Goal: Information Seeking & Learning: Check status

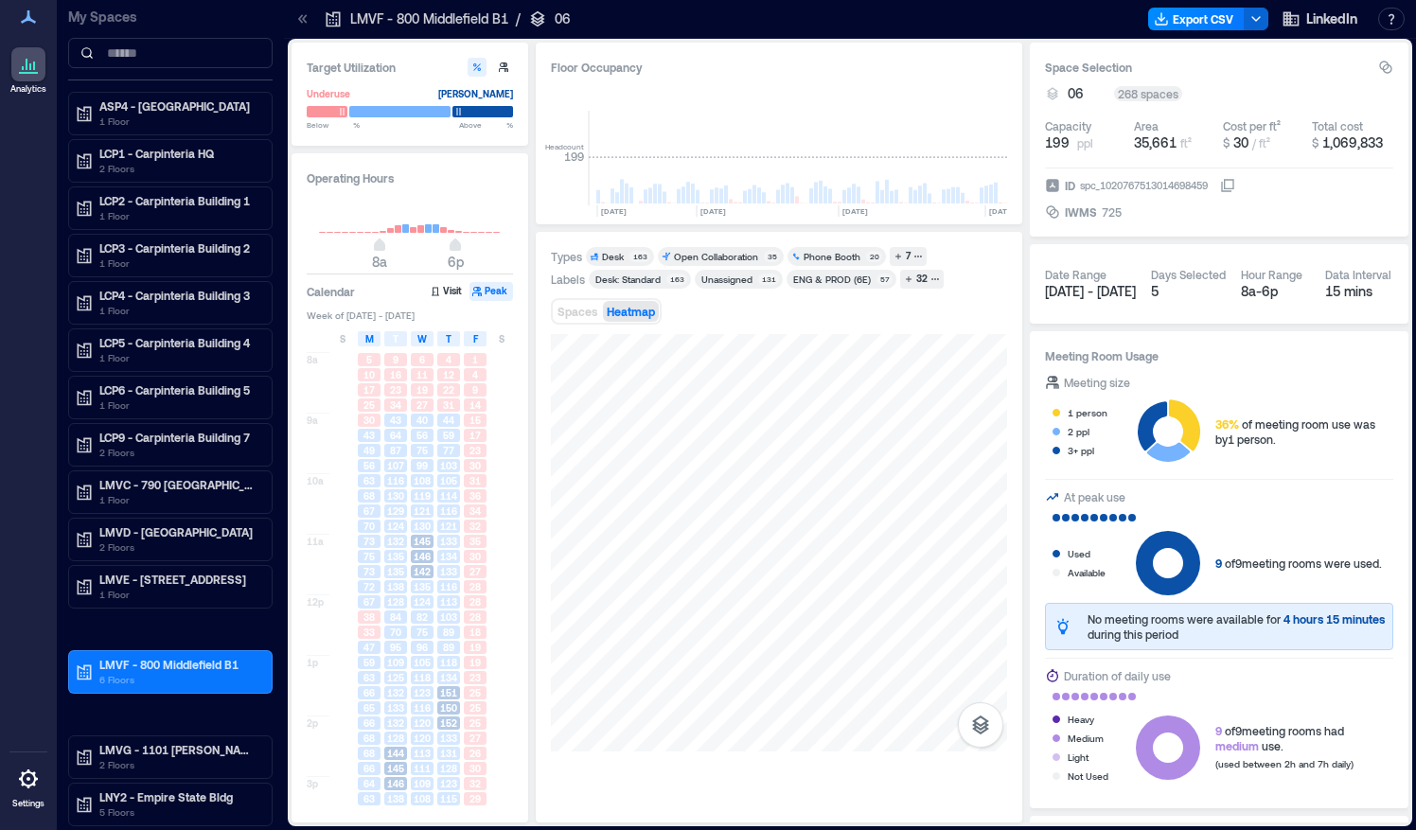
scroll to position [0, 5750]
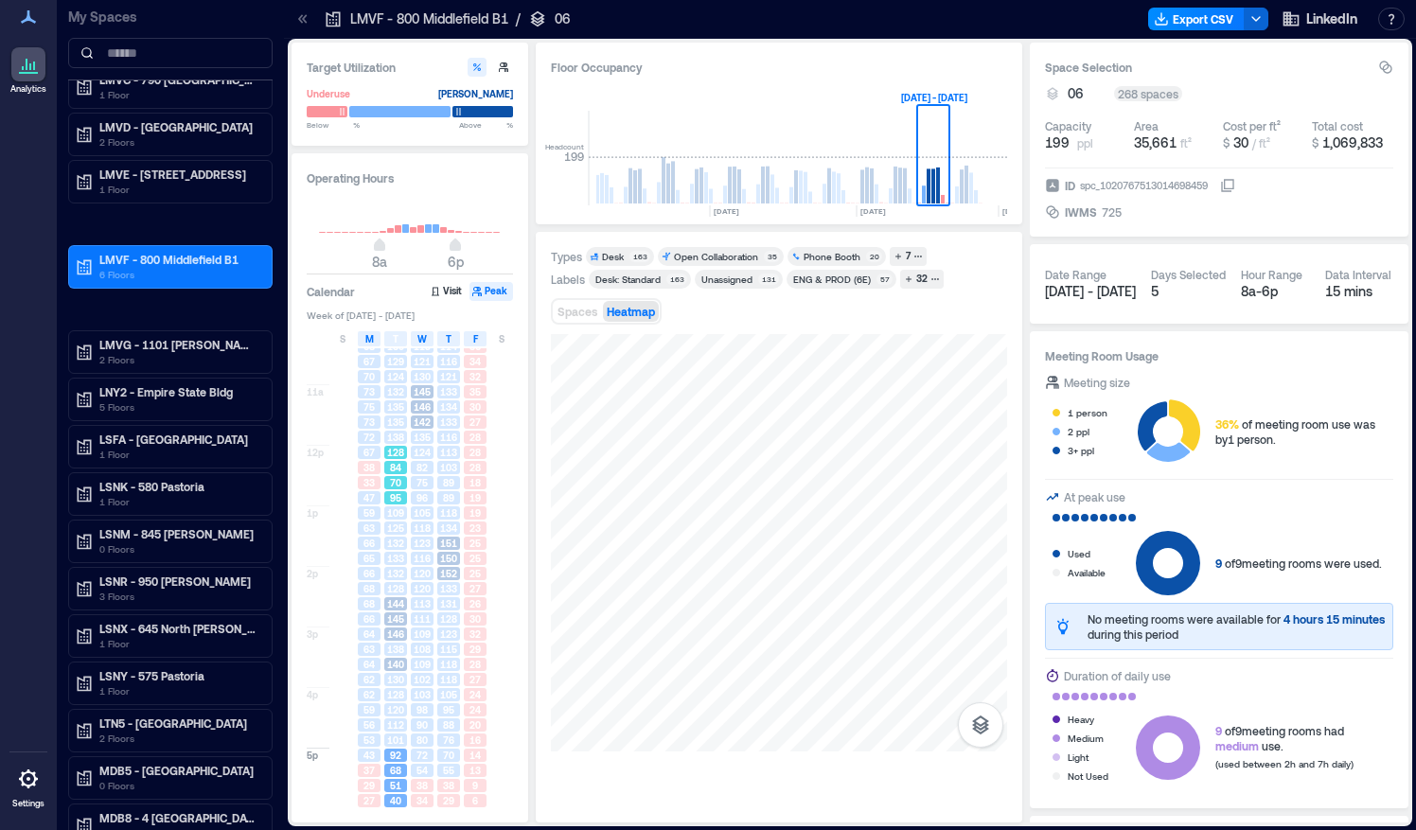
click at [402, 471] on div "84" at bounding box center [395, 467] width 23 height 13
click at [397, 534] on span "125" at bounding box center [395, 527] width 17 height 13
click at [401, 450] on span "128" at bounding box center [395, 452] width 17 height 13
click at [394, 530] on span "125" at bounding box center [395, 527] width 17 height 13
click at [394, 587] on span "128" at bounding box center [395, 588] width 17 height 13
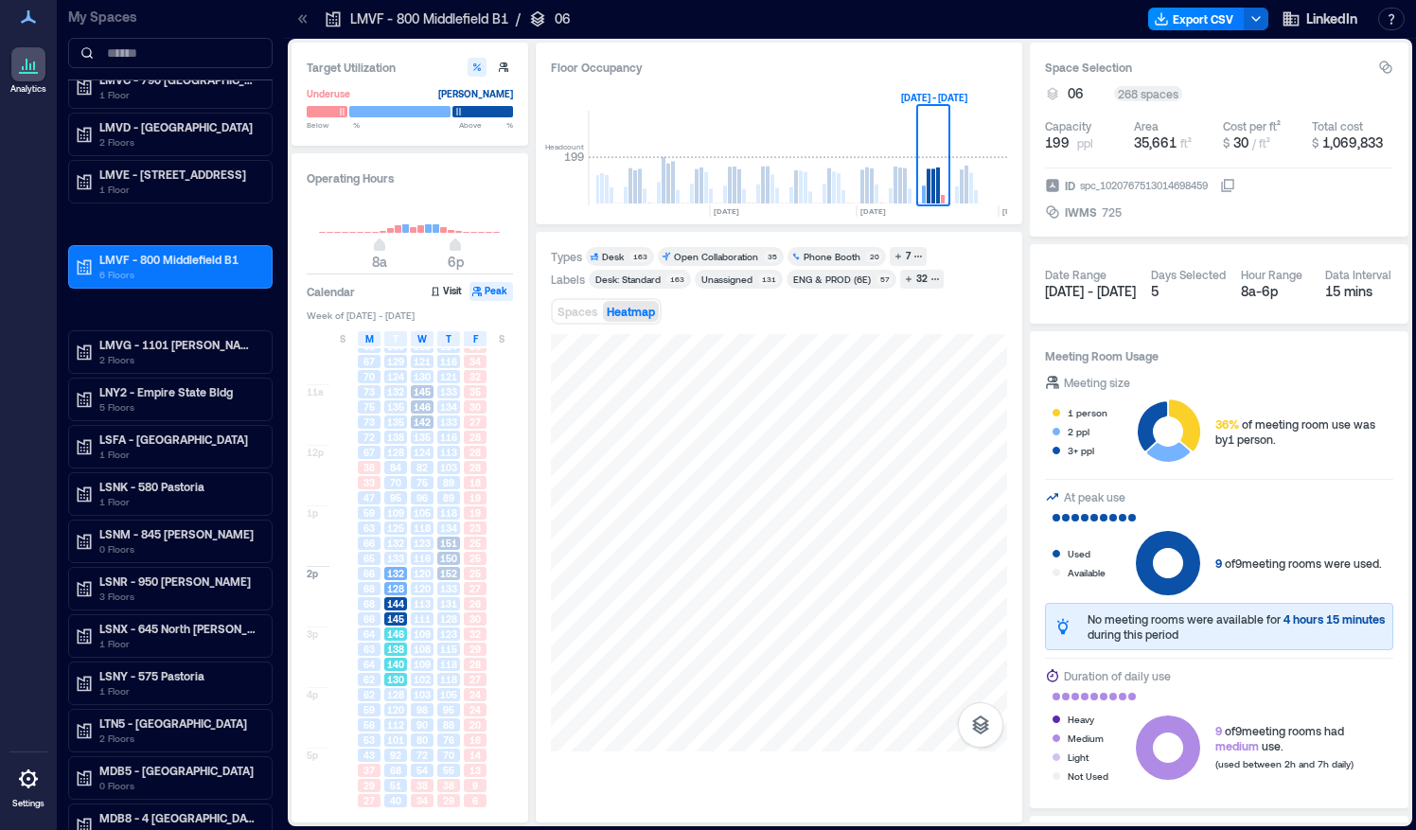
click at [394, 634] on span "146" at bounding box center [395, 633] width 17 height 13
click at [397, 696] on span "128" at bounding box center [395, 694] width 17 height 13
click at [399, 767] on span "68" at bounding box center [395, 770] width 11 height 13
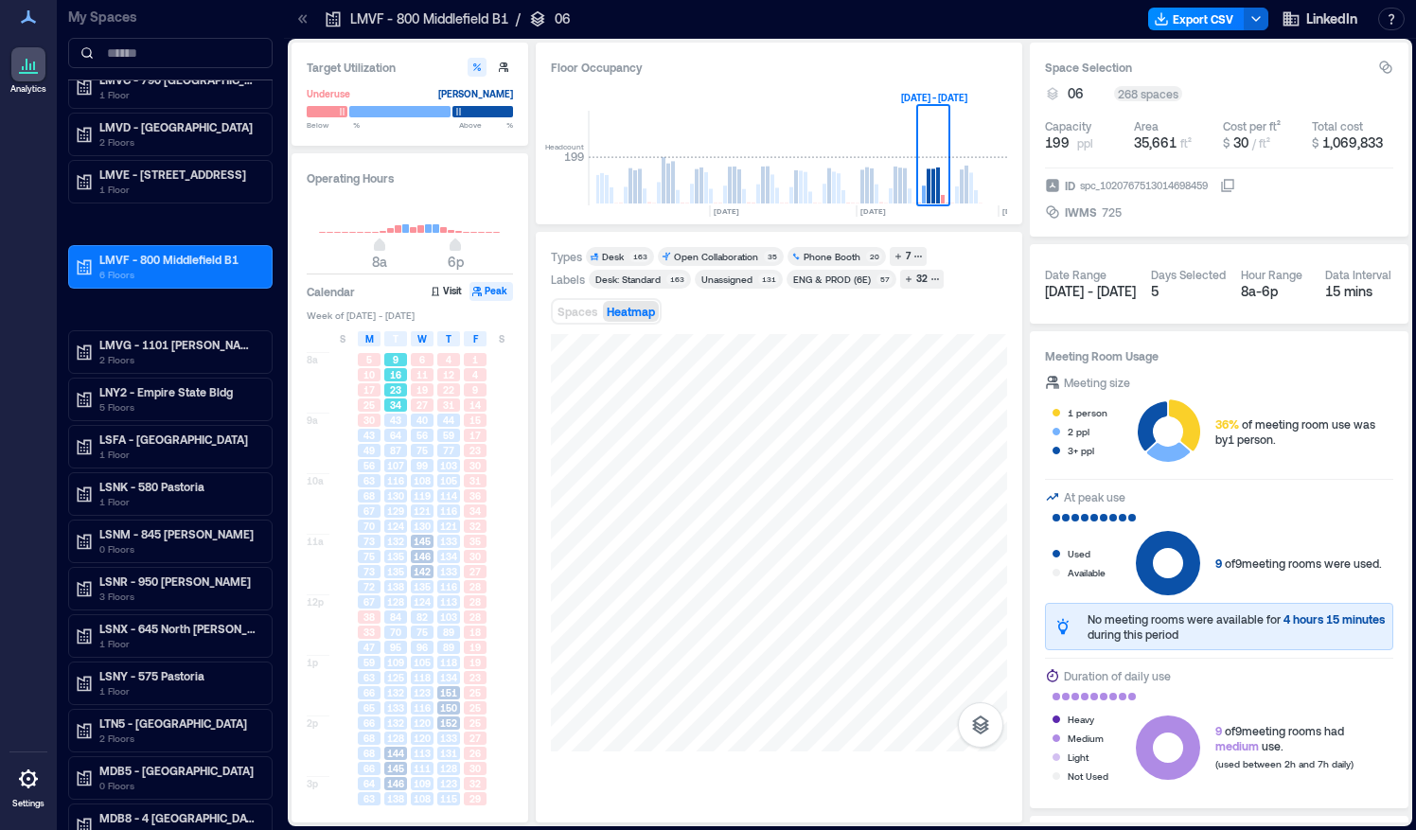
click at [394, 379] on span "16" at bounding box center [395, 374] width 11 height 13
click at [405, 444] on div "87" at bounding box center [395, 450] width 23 height 13
click at [394, 495] on span "130" at bounding box center [395, 495] width 17 height 13
click at [396, 555] on span "135" at bounding box center [395, 556] width 17 height 13
click at [392, 637] on span "70" at bounding box center [395, 632] width 11 height 13
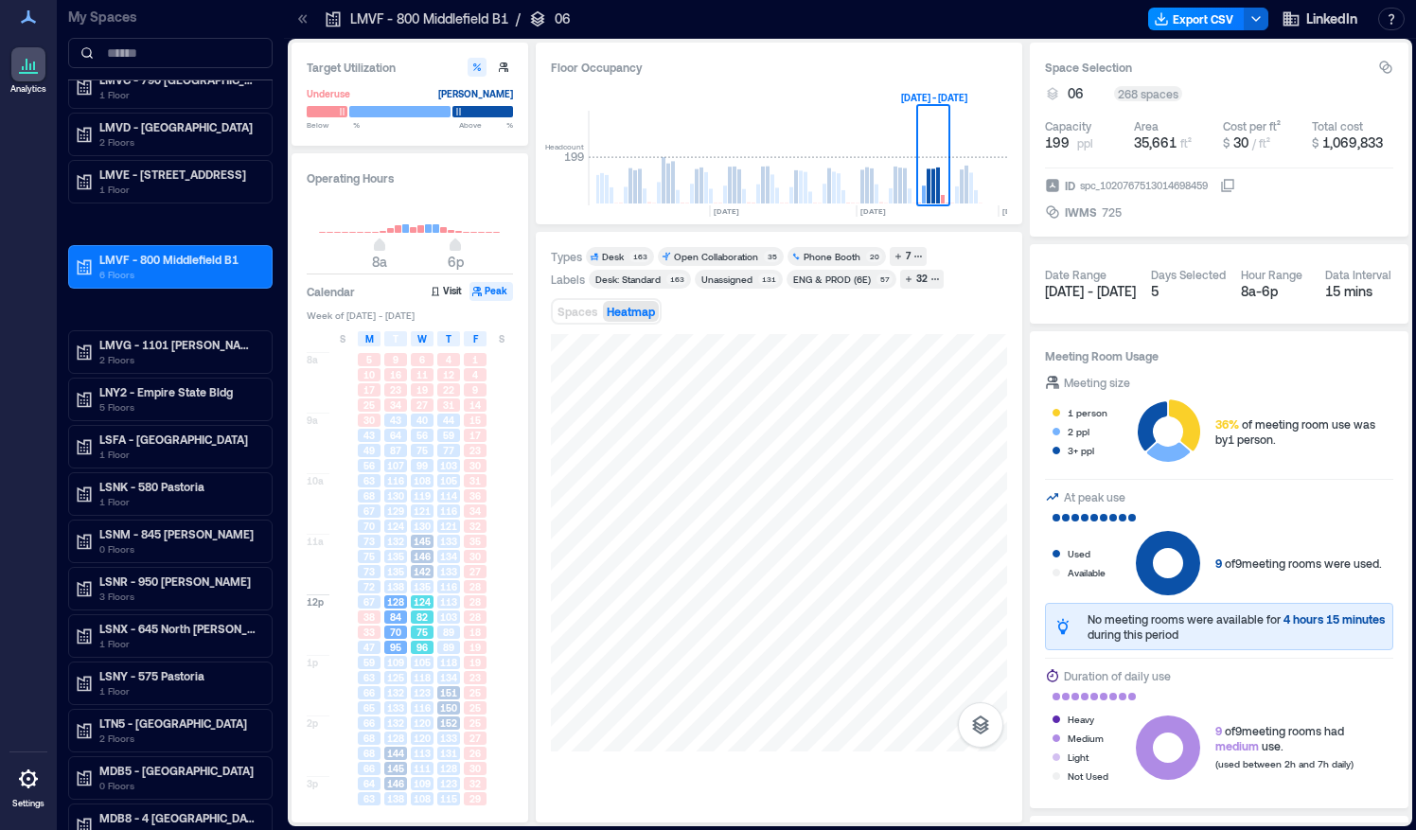
click at [416, 630] on span "75" at bounding box center [421, 632] width 11 height 13
click at [450, 625] on div "89" at bounding box center [448, 632] width 26 height 15
click at [477, 621] on span "28" at bounding box center [474, 616] width 11 height 13
click at [448, 617] on span "103" at bounding box center [448, 616] width 17 height 13
click at [368, 619] on span "38" at bounding box center [368, 616] width 11 height 13
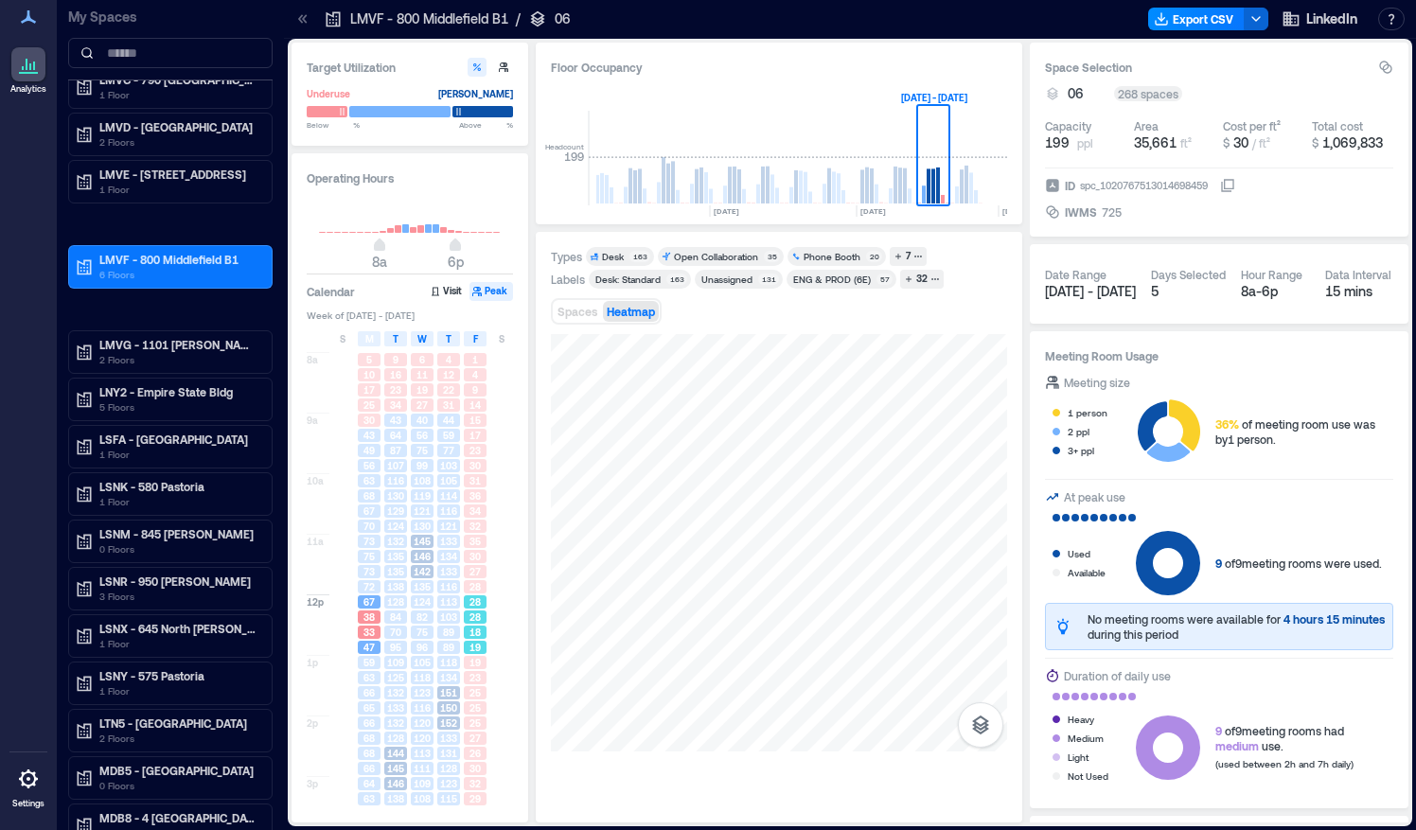
click at [481, 618] on div "28" at bounding box center [475, 616] width 23 height 13
click at [466, 623] on div "28" at bounding box center [475, 616] width 26 height 15
click at [444, 613] on span "103" at bounding box center [448, 616] width 17 height 13
click at [896, 186] on rect at bounding box center [895, 185] width 4 height 37
click at [903, 197] on rect at bounding box center [905, 185] width 4 height 35
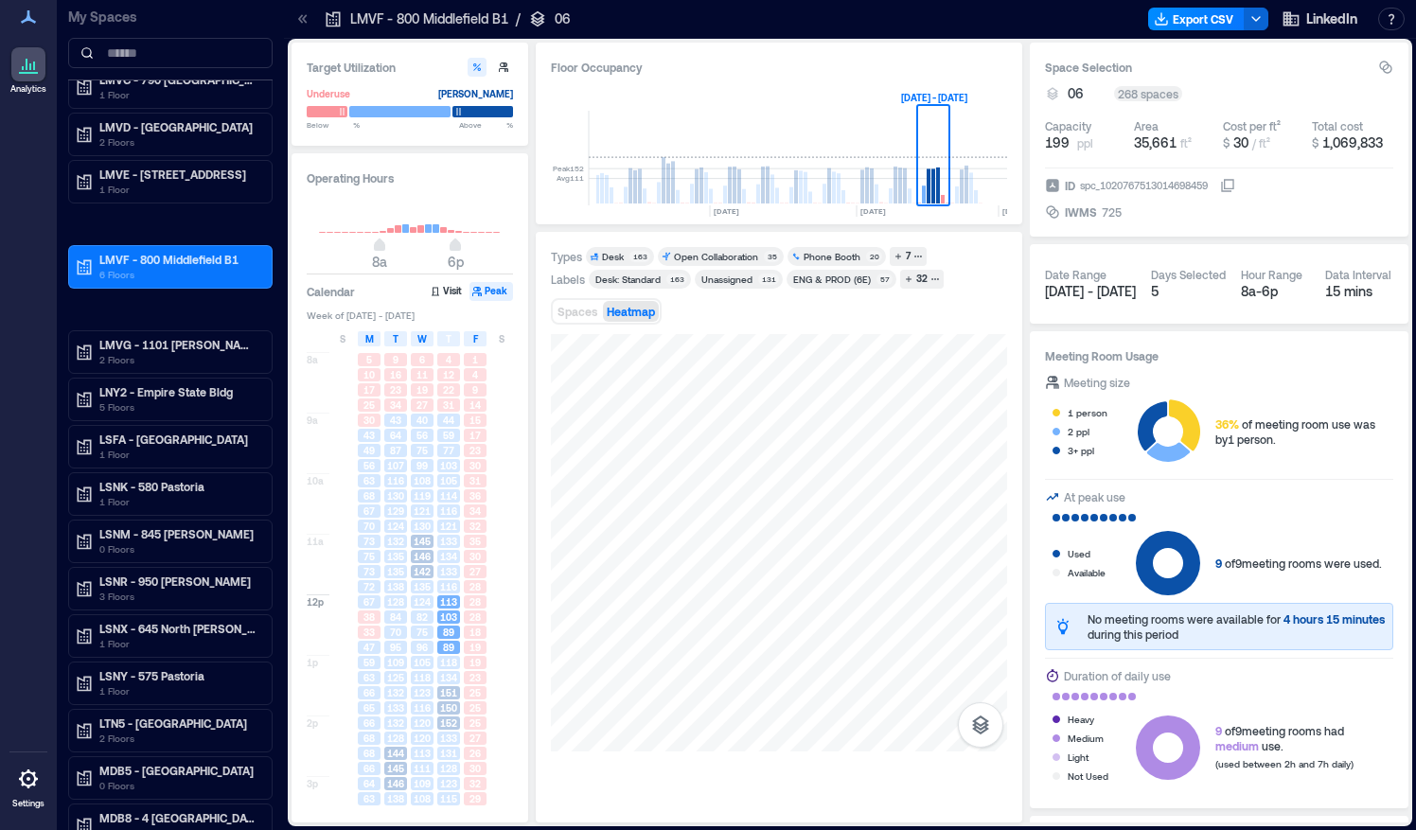
click at [901, 144] on rect at bounding box center [900, 158] width 33 height 95
